Goal: Task Accomplishment & Management: Manage account settings

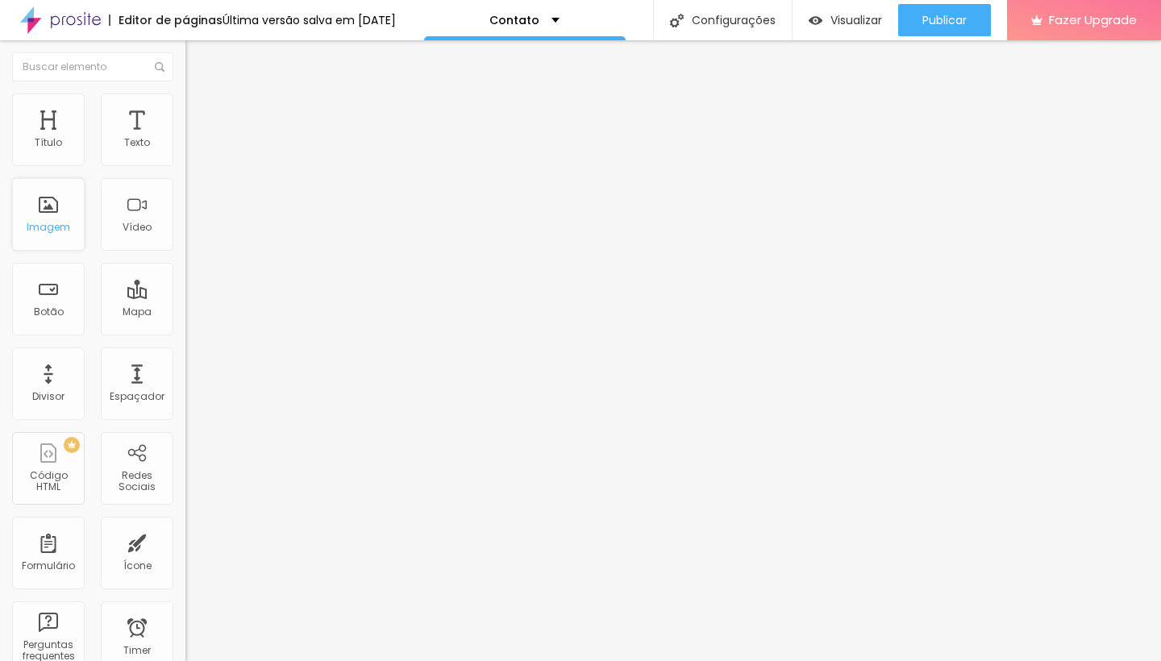
click at [52, 216] on div "Imagem" at bounding box center [48, 214] width 73 height 73
click at [54, 233] on div "Imagem" at bounding box center [49, 227] width 44 height 11
click at [49, 223] on div "Imagem" at bounding box center [49, 227] width 44 height 11
click at [53, 226] on div "Imagem" at bounding box center [49, 227] width 44 height 11
click at [44, 218] on div "Imagem" at bounding box center [48, 214] width 73 height 73
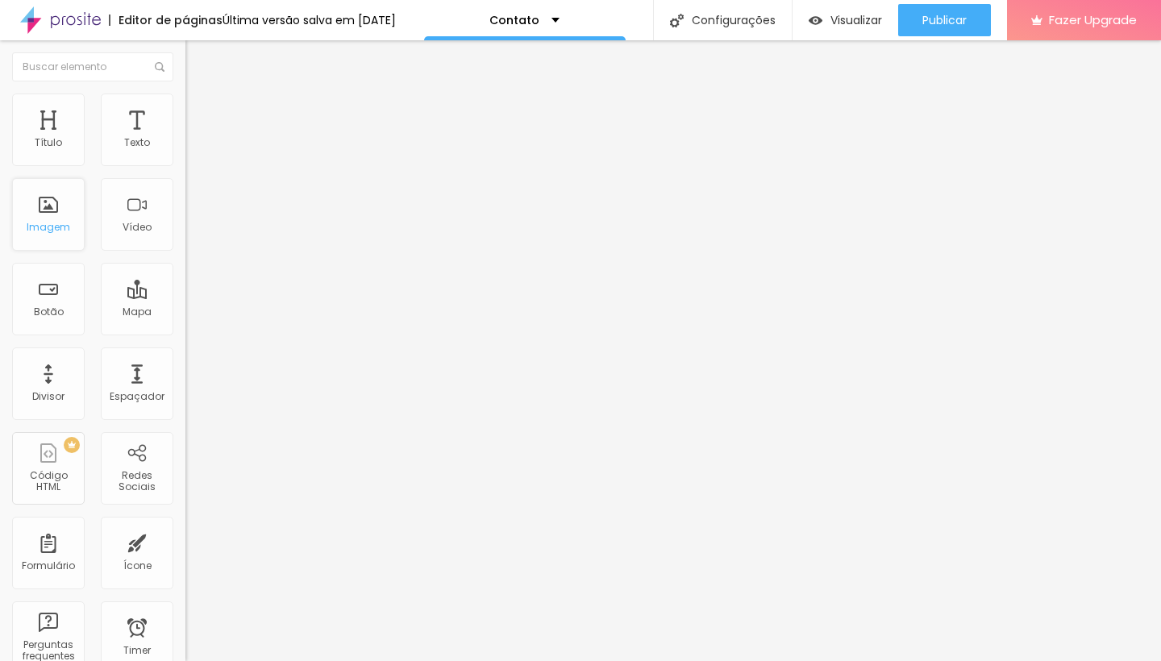
click at [50, 222] on div "Imagem" at bounding box center [48, 214] width 73 height 73
click at [49, 223] on div "Imagem" at bounding box center [49, 227] width 44 height 11
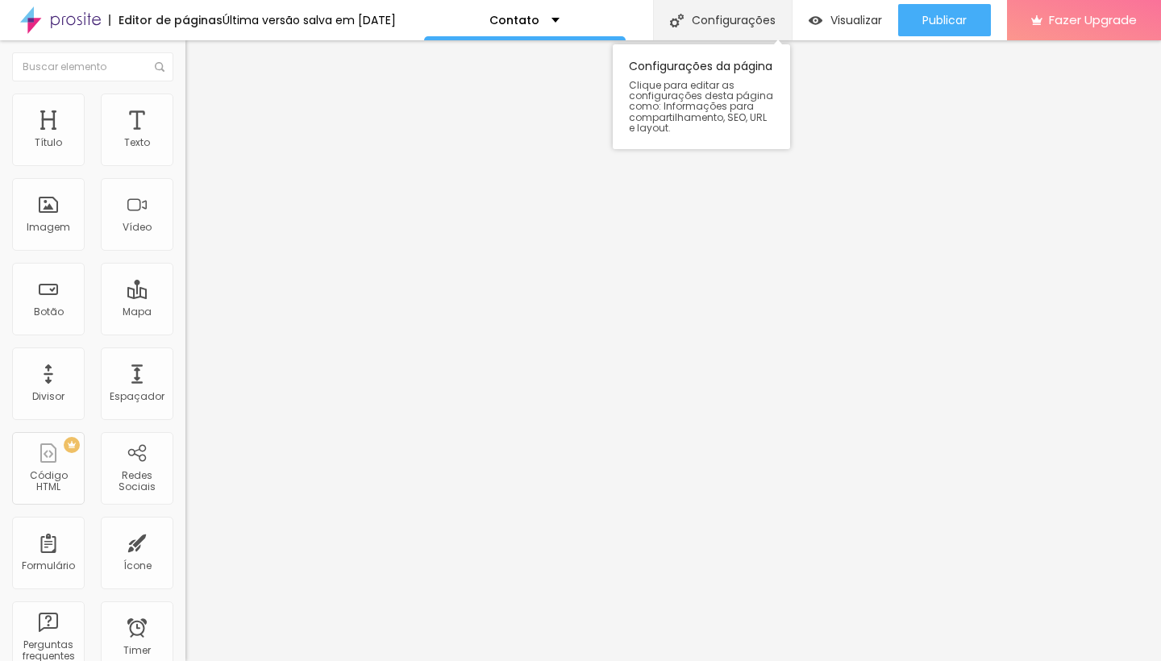
click at [671, 18] on img at bounding box center [677, 21] width 14 height 14
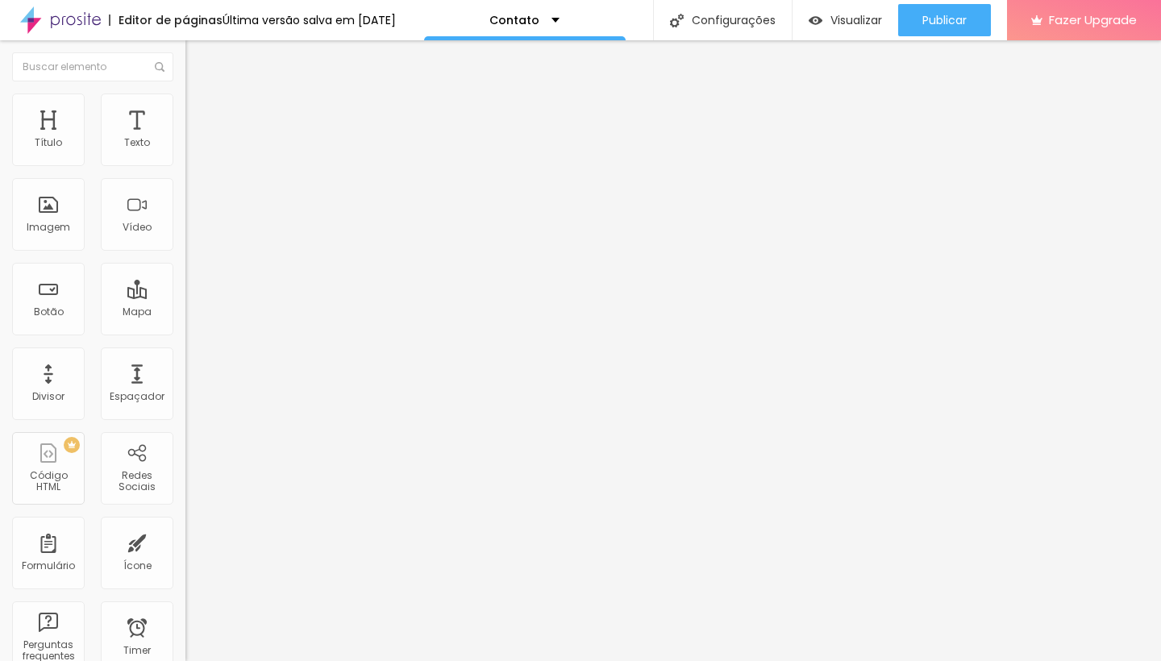
drag, startPoint x: 490, startPoint y: 162, endPoint x: 388, endPoint y: 167, distance: 102.5
type input "[PERSON_NAME] Fotografia"
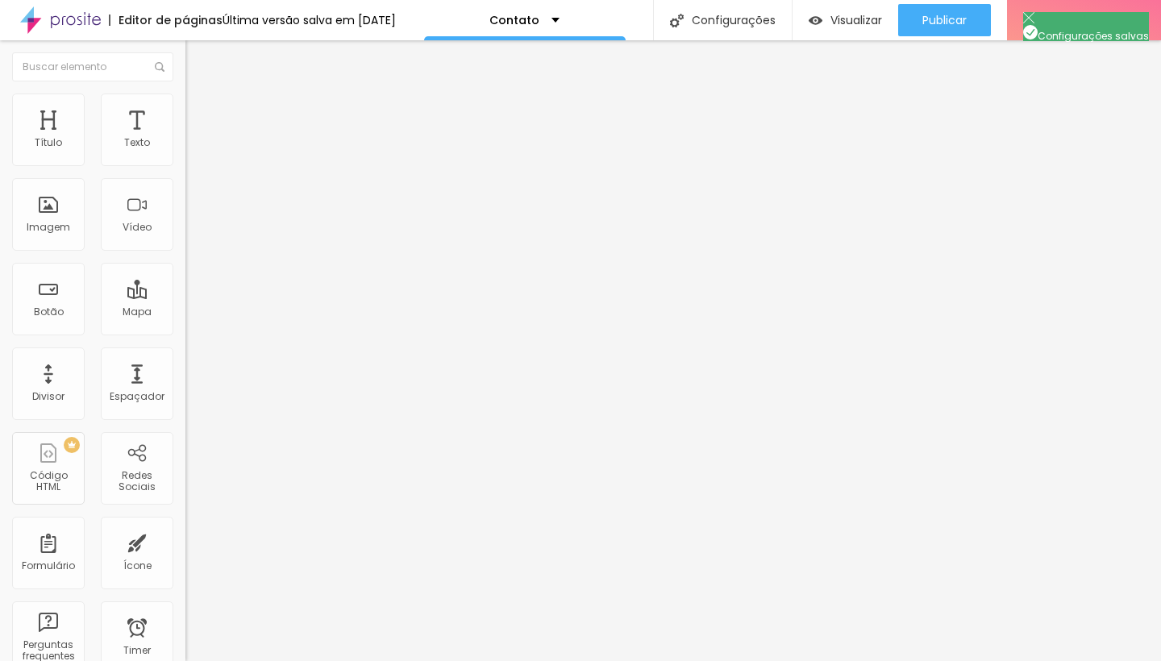
click at [52, 299] on div "Botão" at bounding box center [48, 299] width 73 height 73
click at [52, 296] on div "Botão" at bounding box center [48, 299] width 73 height 73
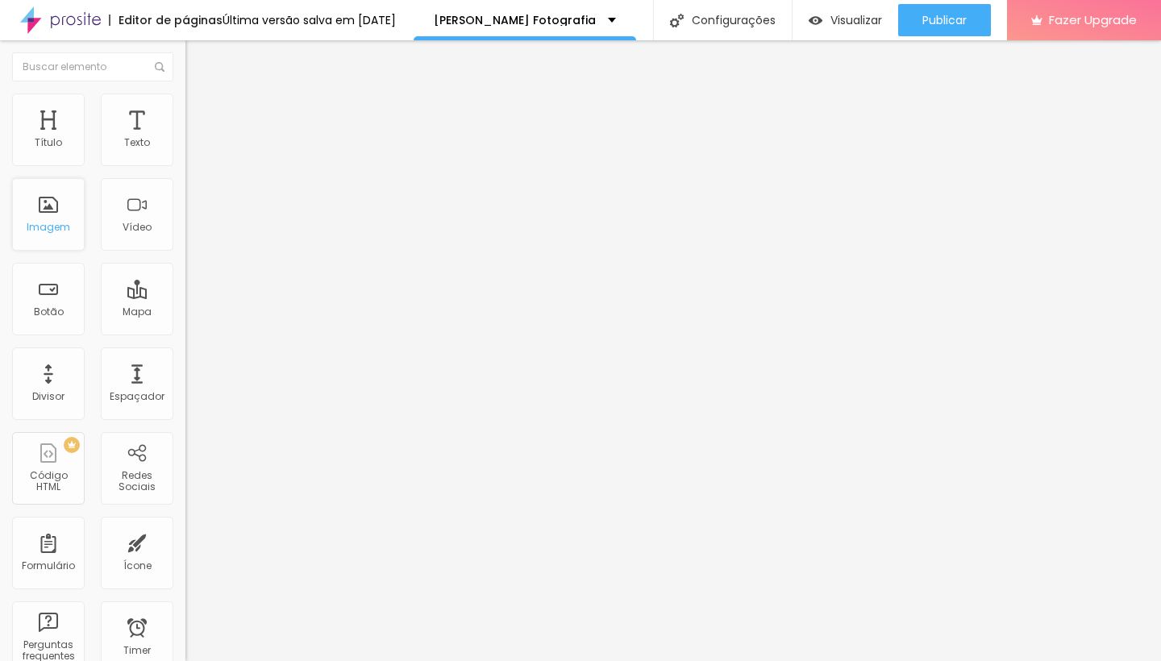
click at [56, 220] on div "Imagem" at bounding box center [48, 214] width 73 height 73
click at [48, 143] on div "Título" at bounding box center [48, 142] width 27 height 11
click at [52, 133] on div "Título" at bounding box center [48, 130] width 73 height 73
click at [854, 23] on span "Visualizar" at bounding box center [856, 20] width 52 height 13
click at [505, 20] on p "[PERSON_NAME] Fotografia" at bounding box center [515, 20] width 162 height 11
